Goal: Use online tool/utility: Utilize a website feature to perform a specific function

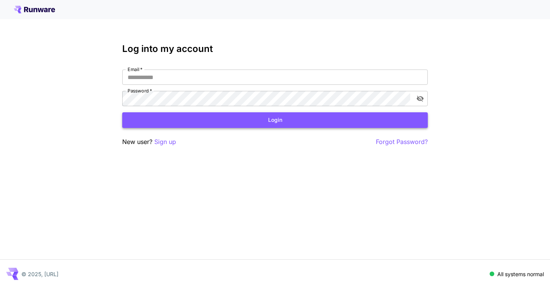
type input "**********"
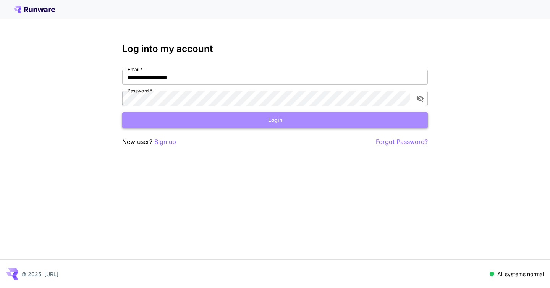
click at [304, 124] on button "Login" at bounding box center [275, 120] width 306 height 16
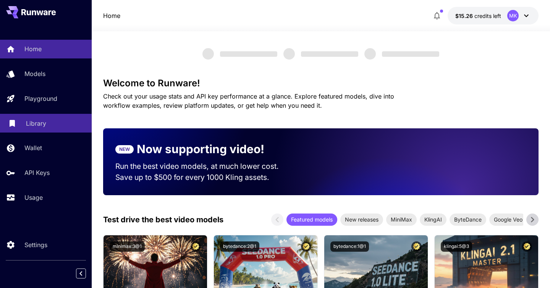
click at [36, 125] on p "Library" at bounding box center [36, 123] width 20 height 9
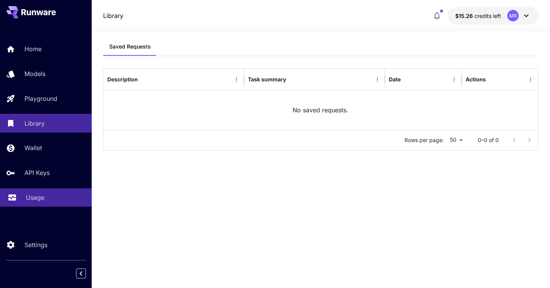
click at [32, 198] on p "Usage" at bounding box center [35, 197] width 18 height 9
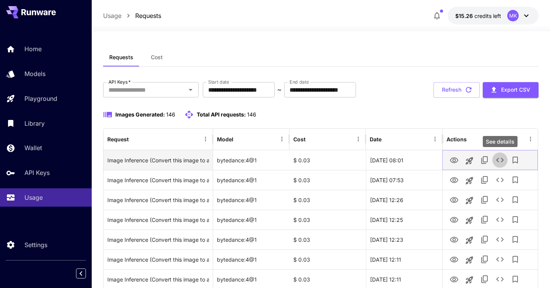
click at [500, 159] on icon "See details" at bounding box center [500, 160] width 9 height 9
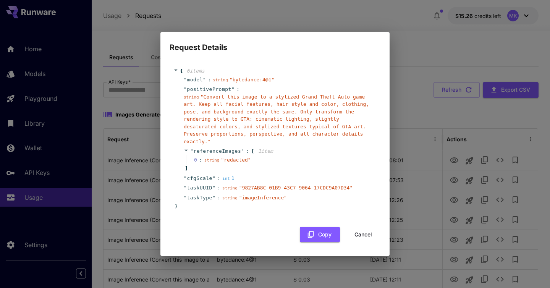
click at [175, 70] on icon at bounding box center [175, 71] width 3 height 2
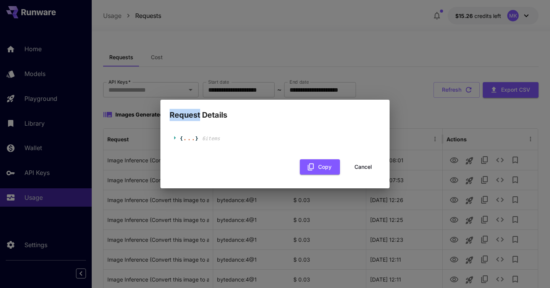
click at [175, 70] on div "Request Details { ... } 6 item s Copy Cancel" at bounding box center [275, 144] width 550 height 288
click at [175, 138] on icon at bounding box center [175, 137] width 2 height 3
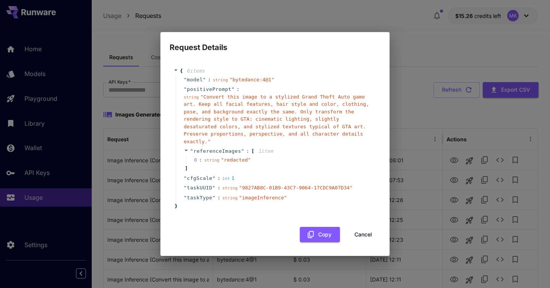
click at [388, 33] on h2 "Request Details" at bounding box center [275, 42] width 229 height 21
click at [277, 15] on div "Request Details { 6 item s " model " : string " bytedance:4@1 " " positivePromp…" at bounding box center [275, 144] width 550 height 288
click at [42, 101] on div "Request Details { 6 item s " model " : string " bytedance:4@1 " " positivePromp…" at bounding box center [275, 144] width 550 height 288
click at [356, 231] on button "Cancel" at bounding box center [363, 235] width 34 height 16
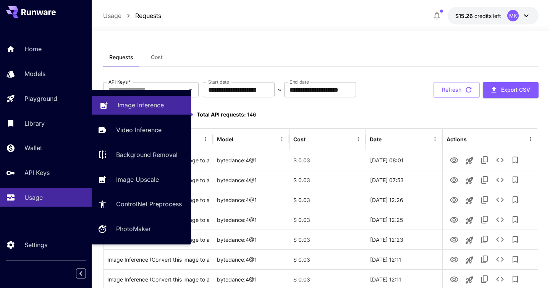
click at [135, 108] on p "Image Inference" at bounding box center [141, 105] width 46 height 9
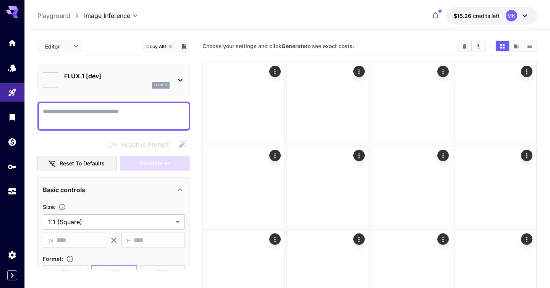
type input "**********"
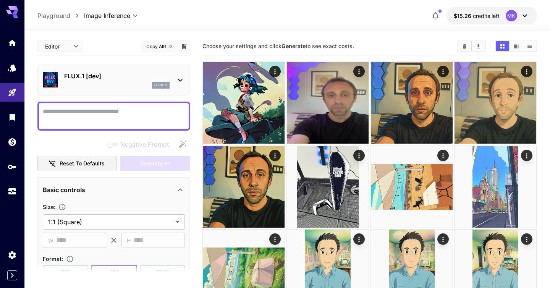
click at [177, 78] on icon at bounding box center [180, 80] width 9 height 9
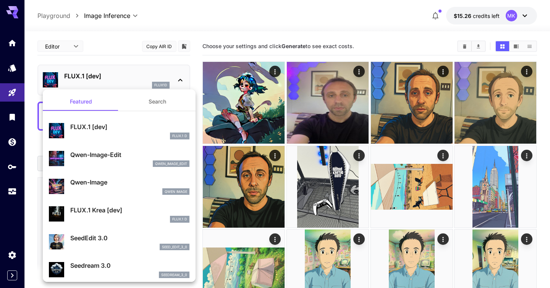
click at [444, 71] on div at bounding box center [275, 144] width 550 height 288
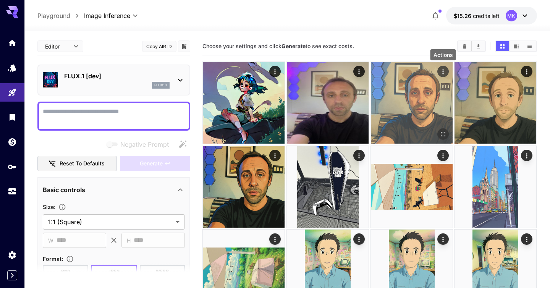
click at [445, 71] on icon "Actions" at bounding box center [444, 72] width 8 height 8
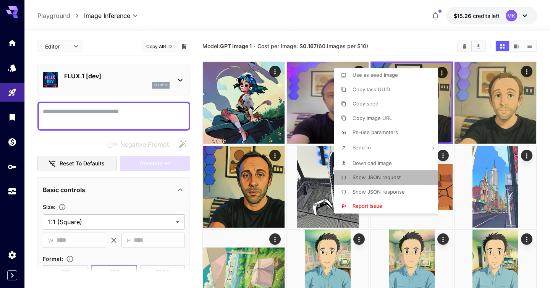
click at [380, 177] on span "Show JSON request" at bounding box center [377, 177] width 48 height 6
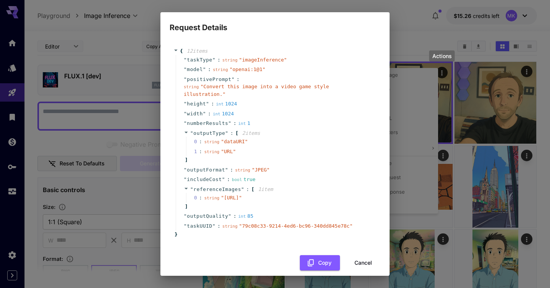
click at [399, 33] on div "Request Details { 12 item s " taskType " : string " imageInference " " model " …" at bounding box center [275, 144] width 550 height 288
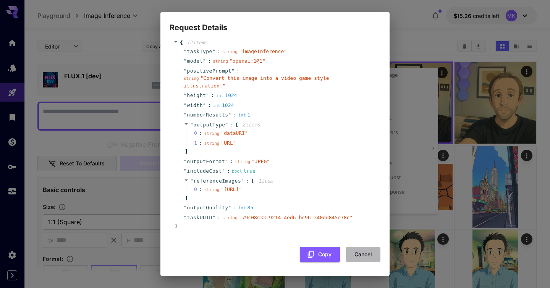
click at [361, 259] on button "Cancel" at bounding box center [363, 255] width 34 height 16
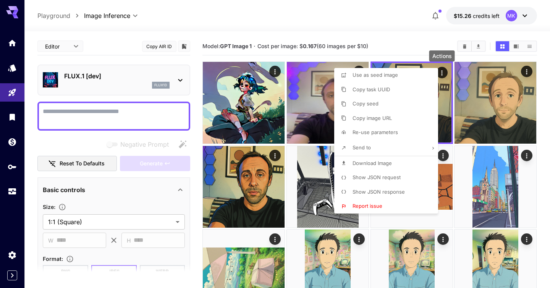
click at [399, 39] on div at bounding box center [275, 144] width 550 height 288
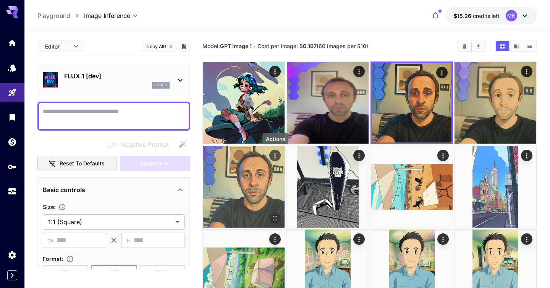
click at [273, 157] on icon "Actions" at bounding box center [276, 156] width 8 height 8
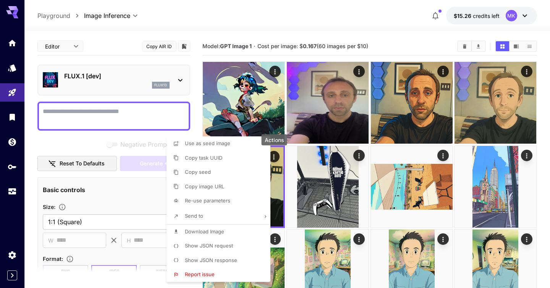
click at [219, 243] on p "Show JSON request" at bounding box center [209, 246] width 48 height 8
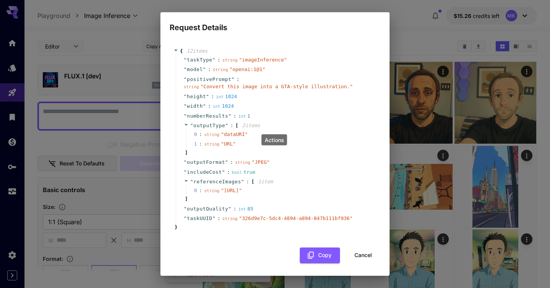
click at [361, 263] on button "Cancel" at bounding box center [363, 256] width 34 height 16
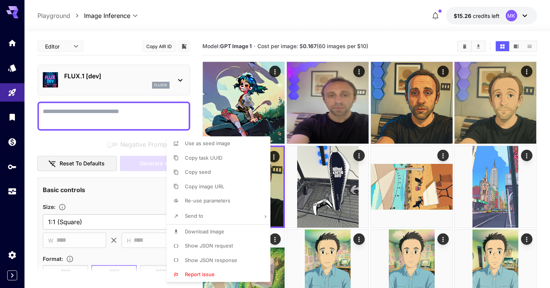
click at [326, 25] on div at bounding box center [275, 144] width 550 height 288
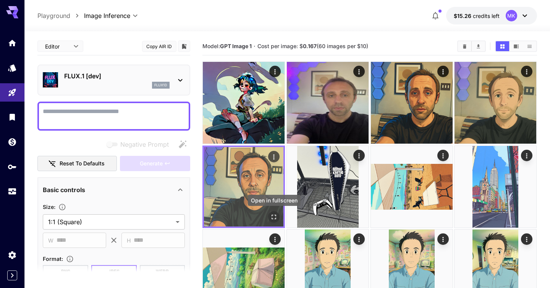
click at [273, 215] on icon "Open in fullscreen" at bounding box center [274, 217] width 5 height 5
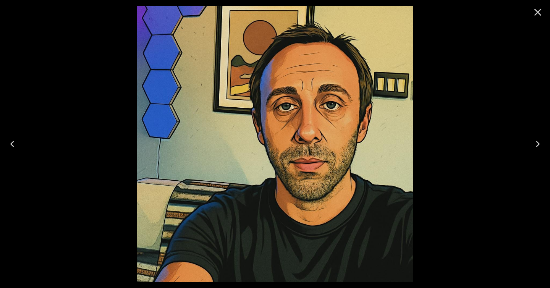
click at [541, 9] on icon "Close" at bounding box center [538, 12] width 7 height 7
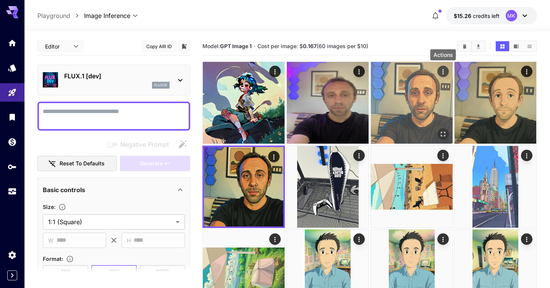
click at [443, 72] on icon "Actions" at bounding box center [443, 71] width 1 height 5
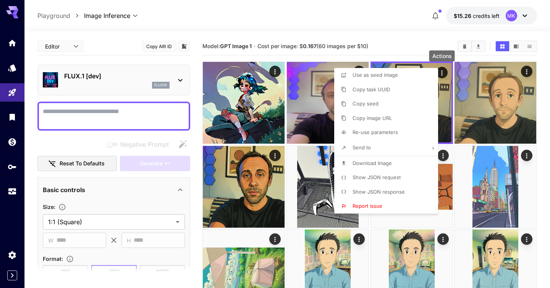
click at [381, 178] on span "Show JSON request" at bounding box center [377, 177] width 48 height 6
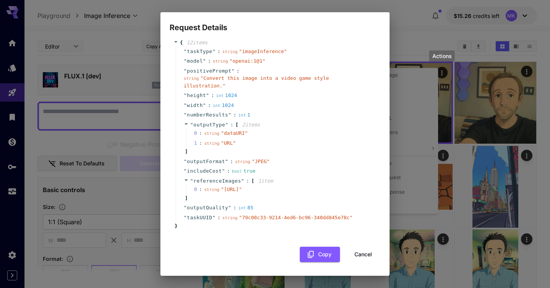
scroll to position [0, 0]
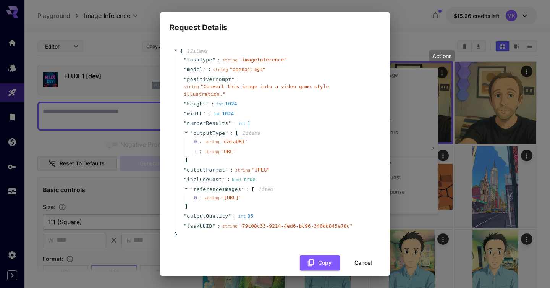
click at [247, 99] on div "" positivePrompt " : string " Convert this image into a video game style illust…" at bounding box center [276, 87] width 201 height 25
click at [420, 20] on div "Request Details { 12 item s " taskType " : string " imageInference " " model " …" at bounding box center [275, 144] width 550 height 288
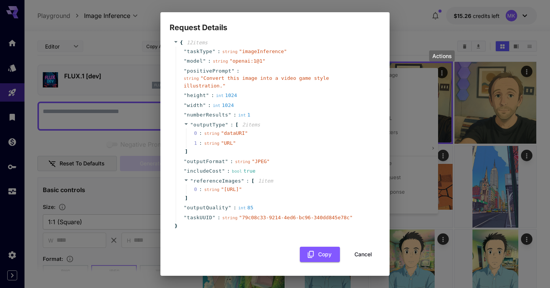
click at [354, 251] on button "Cancel" at bounding box center [363, 255] width 34 height 16
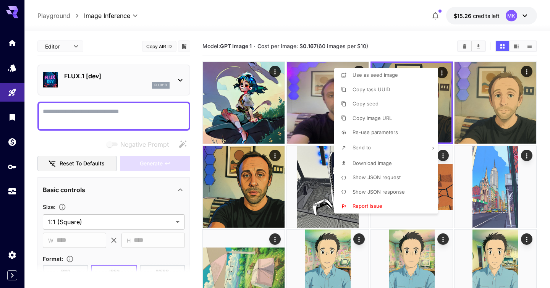
click at [405, 37] on div at bounding box center [275, 144] width 550 height 288
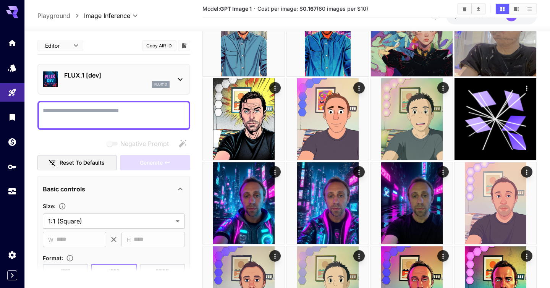
scroll to position [244, 0]
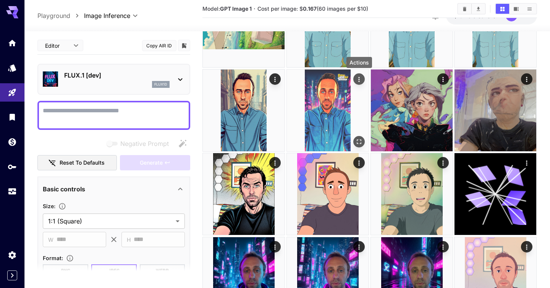
click at [360, 80] on icon "Actions" at bounding box center [360, 80] width 8 height 8
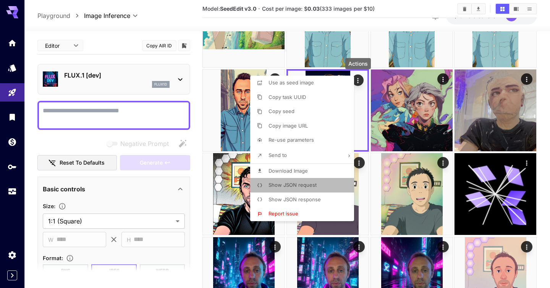
click at [300, 185] on span "Show JSON request" at bounding box center [293, 185] width 48 height 6
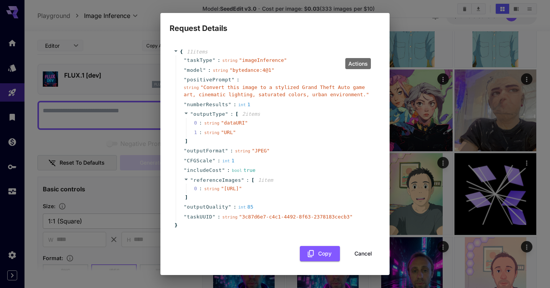
click at [403, 16] on div "Request Details { 11 item s " taskType " : string " imageInference " " model " …" at bounding box center [275, 144] width 550 height 288
click at [359, 262] on button "Cancel" at bounding box center [363, 254] width 34 height 16
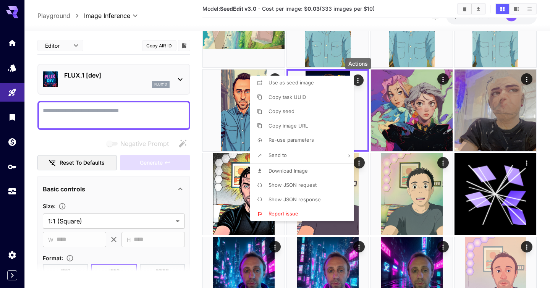
click at [366, 81] on div at bounding box center [275, 144] width 550 height 288
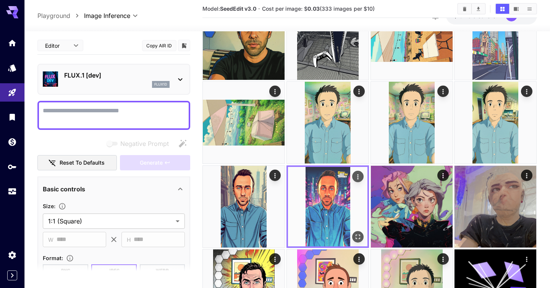
scroll to position [178, 0]
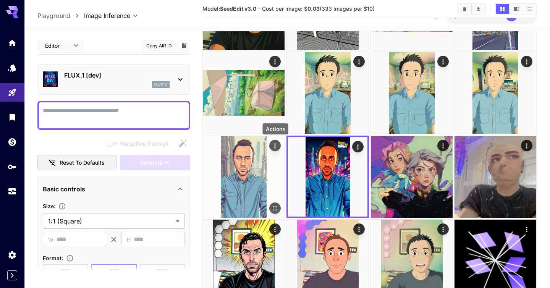
click at [271, 148] on button "Actions" at bounding box center [275, 145] width 11 height 11
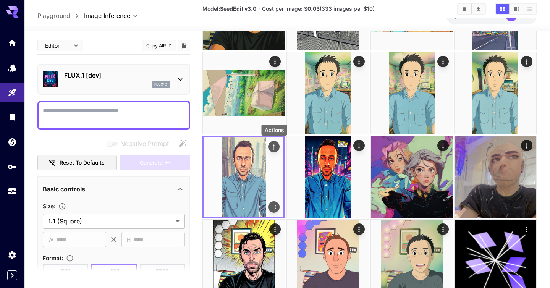
click at [274, 145] on icon "Actions" at bounding box center [274, 146] width 1 height 5
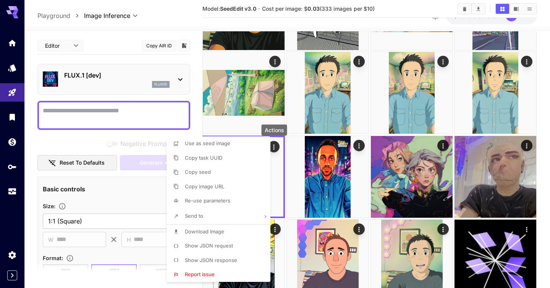
click at [218, 247] on span "Show JSON request" at bounding box center [209, 246] width 48 height 6
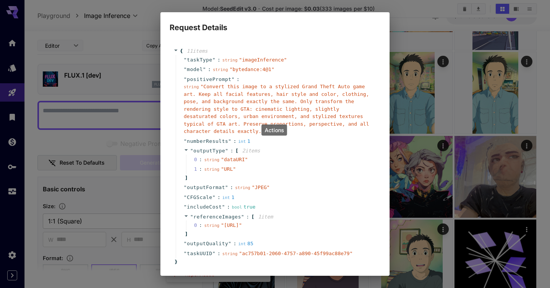
click at [409, 33] on div "Request Details { 11 item s " taskType " : string " imageInference " " model " …" at bounding box center [275, 144] width 550 height 288
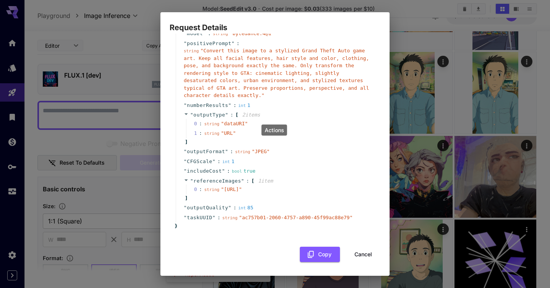
click at [367, 250] on button "Cancel" at bounding box center [363, 255] width 34 height 16
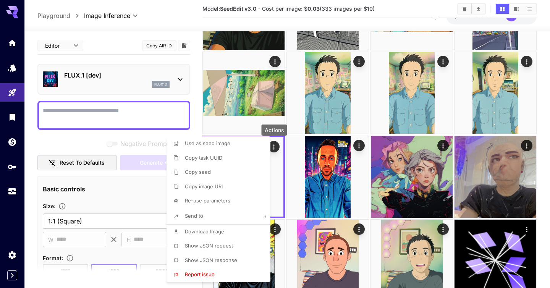
click at [201, 86] on div at bounding box center [275, 144] width 550 height 288
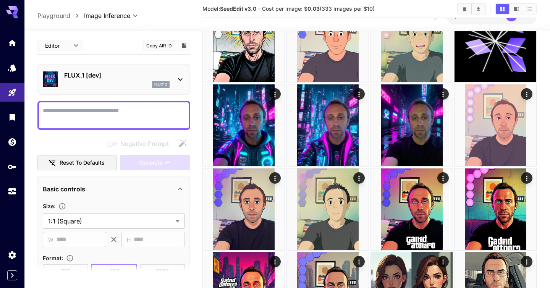
scroll to position [431, 0]
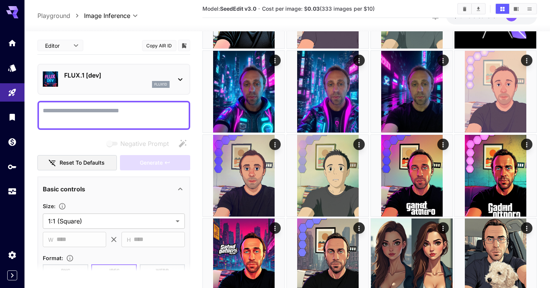
click at [159, 74] on p "FLUX.1 [dev]" at bounding box center [117, 75] width 106 height 9
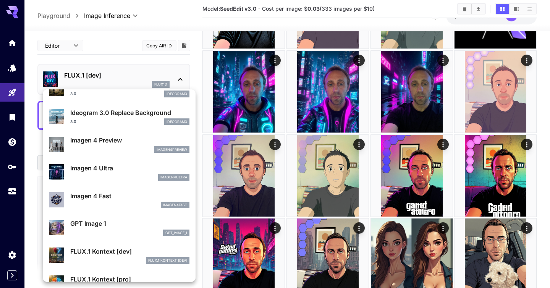
scroll to position [294, 0]
